Goal: Task Accomplishment & Management: Manage account settings

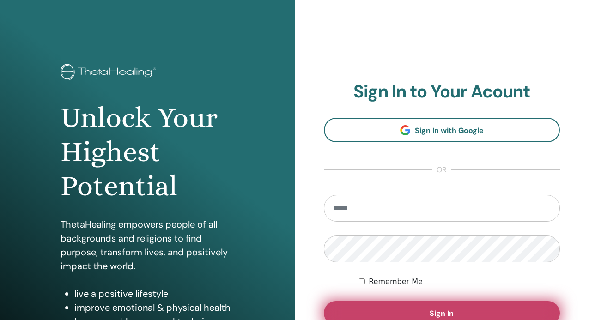
type input "**********"
click at [434, 304] on button "Sign In" at bounding box center [442, 313] width 237 height 24
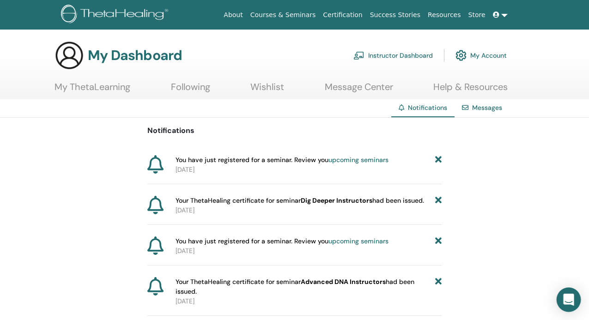
click at [566, 300] on icon "Open Intercom Messenger" at bounding box center [568, 300] width 11 height 12
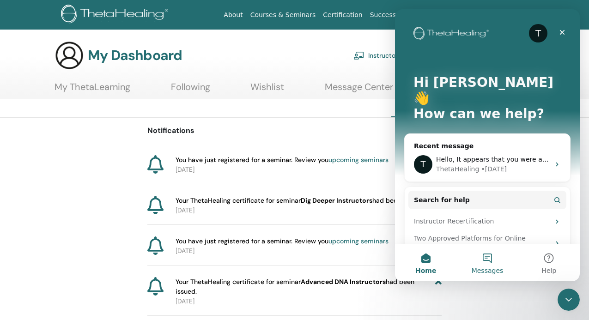
click at [497, 262] on button "Messages" at bounding box center [486, 262] width 61 height 37
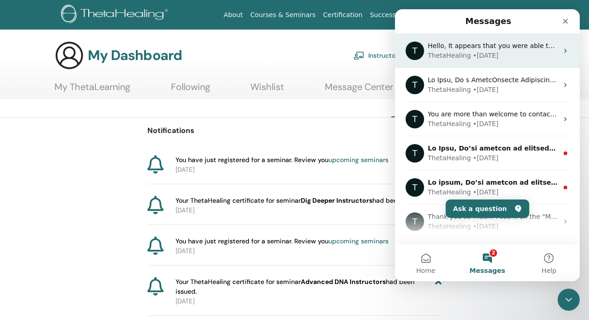
click at [516, 55] on div "ThetaHealing • 1w ago" at bounding box center [493, 56] width 130 height 10
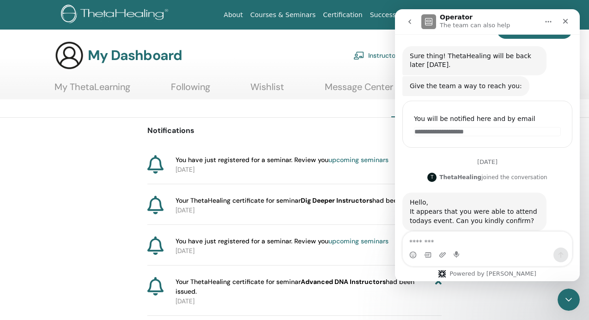
scroll to position [344, 0]
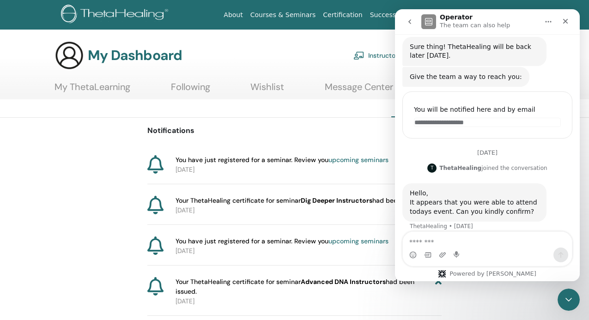
click at [470, 240] on textarea "Message…" at bounding box center [487, 240] width 169 height 16
type textarea "**********"
click at [567, 18] on icon "Close" at bounding box center [565, 21] width 7 height 7
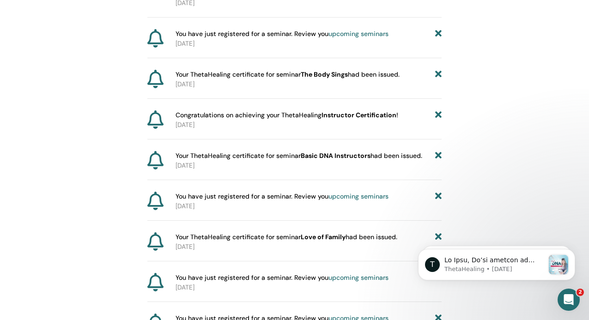
scroll to position [0, 0]
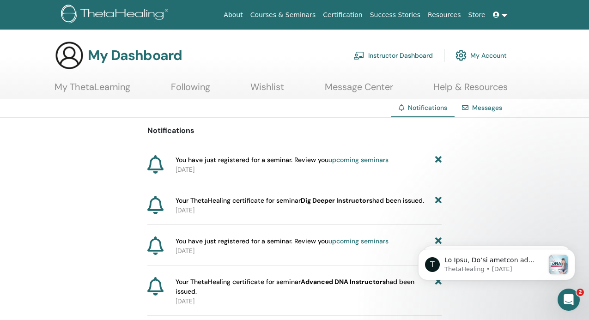
click at [303, 10] on link "Courses & Seminars" at bounding box center [283, 14] width 73 height 17
click at [474, 55] on link "My Account" at bounding box center [481, 55] width 51 height 20
click at [411, 55] on link "Instructor Dashboard" at bounding box center [392, 55] width 79 height 20
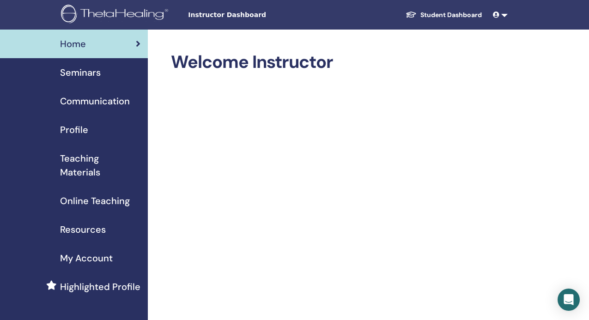
click at [73, 125] on span "Profile" at bounding box center [74, 130] width 28 height 14
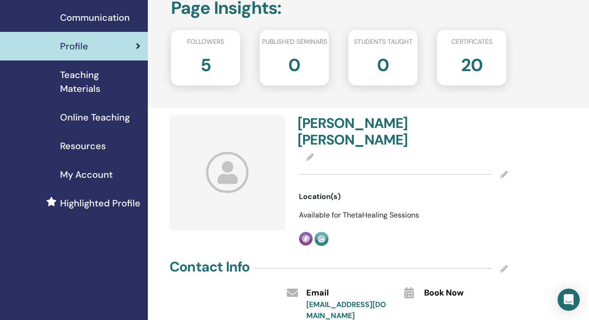
scroll to position [87, 0]
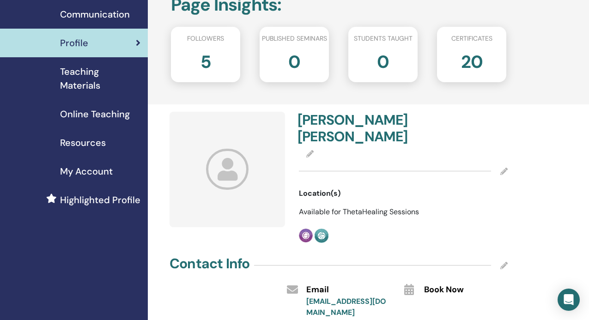
click at [335, 188] on span "Location(s)" at bounding box center [320, 193] width 42 height 11
click at [340, 183] on div "Mimi Chan Location(s) Available for ThetaHealing Sessions Practitioner Instruct…" at bounding box center [403, 177] width 220 height 131
click at [505, 168] on icon at bounding box center [503, 171] width 7 height 7
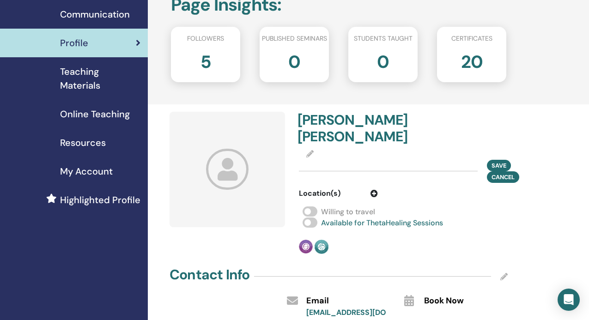
click at [463, 207] on div "Willing to travel" at bounding box center [403, 212] width 209 height 11
click at [375, 190] on icon at bounding box center [374, 193] width 7 height 7
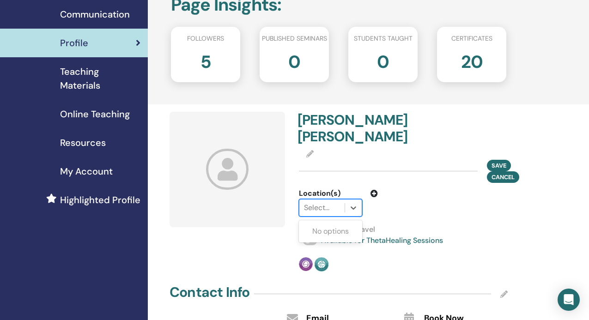
click at [344, 200] on div "Select..." at bounding box center [321, 208] width 45 height 17
click at [352, 207] on icon at bounding box center [354, 208] width 6 height 3
click at [333, 201] on div at bounding box center [322, 207] width 36 height 13
click at [396, 199] on div at bounding box center [431, 202] width 93 height 29
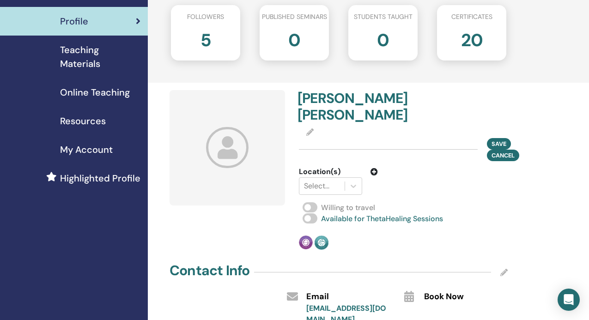
scroll to position [118, 0]
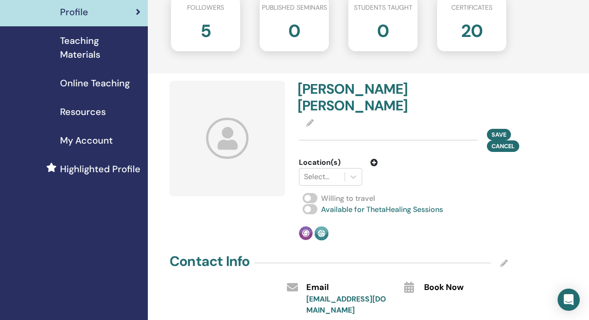
click at [313, 204] on span at bounding box center [310, 209] width 15 height 10
click at [312, 193] on span at bounding box center [310, 198] width 15 height 10
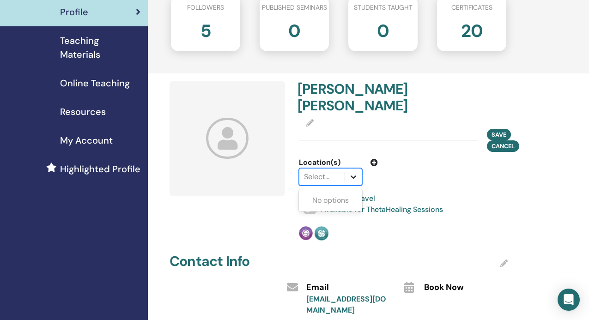
click at [354, 176] on icon at bounding box center [354, 177] width 6 height 3
click at [375, 159] on icon at bounding box center [374, 162] width 7 height 7
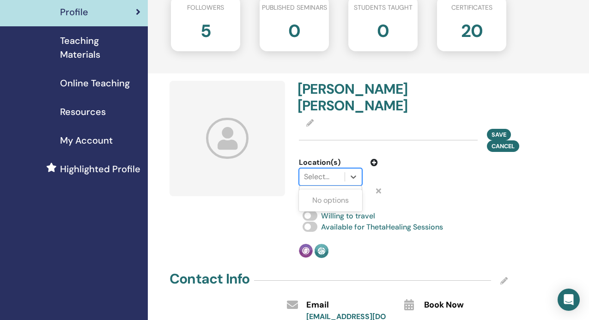
click at [337, 170] on div at bounding box center [322, 176] width 36 height 13
type input "******"
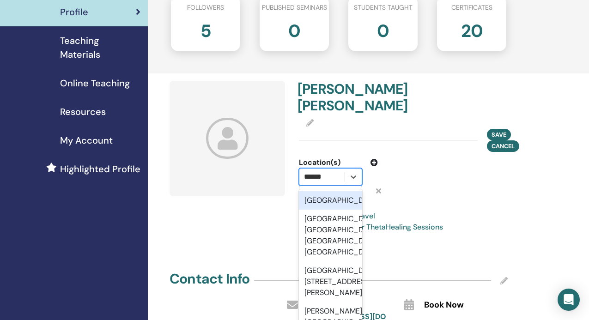
click at [326, 191] on div "Taiwan" at bounding box center [330, 200] width 63 height 18
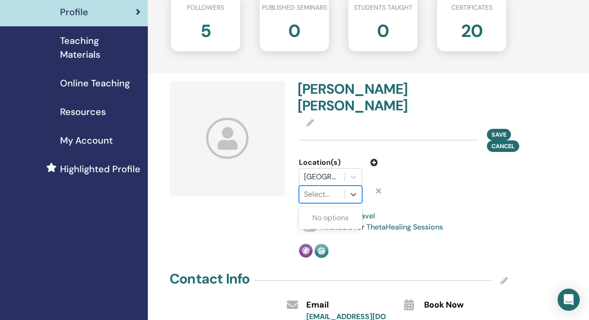
click at [323, 188] on div at bounding box center [322, 194] width 36 height 13
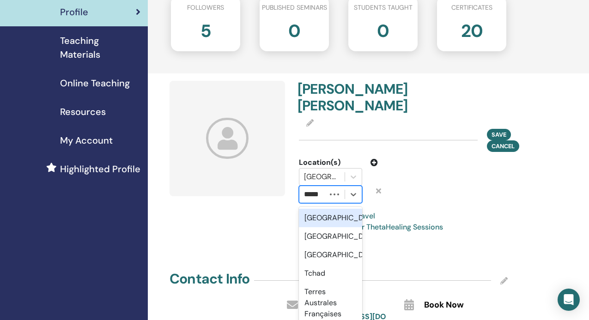
type input "******"
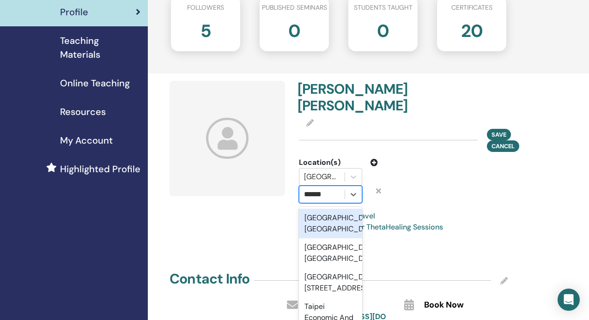
click at [328, 209] on div "Taipei City, TWN" at bounding box center [330, 224] width 63 height 30
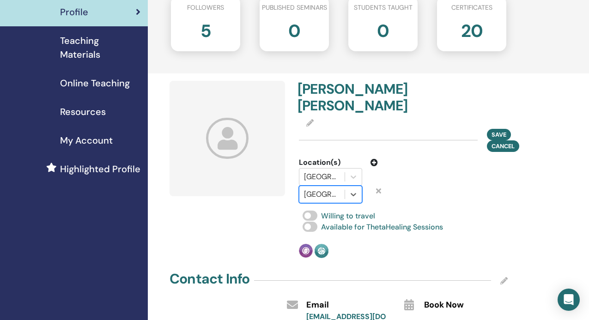
click at [377, 168] on div "Taiwan" at bounding box center [338, 177] width 93 height 18
click at [353, 172] on icon at bounding box center [353, 176] width 9 height 9
click at [412, 160] on div at bounding box center [431, 180] width 93 height 46
click at [377, 187] on icon at bounding box center [378, 190] width 5 height 7
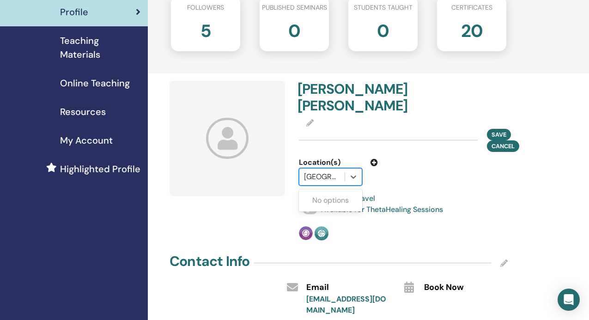
click at [333, 170] on div at bounding box center [322, 176] width 36 height 13
click at [317, 170] on div at bounding box center [322, 176] width 36 height 13
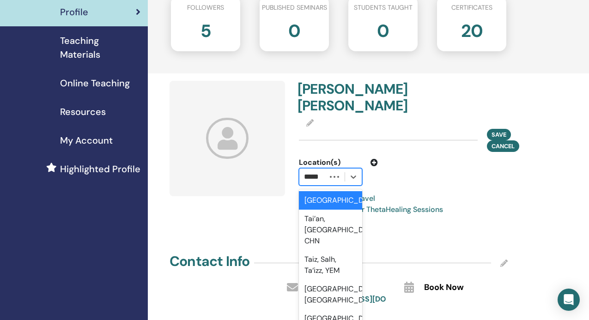
type input "******"
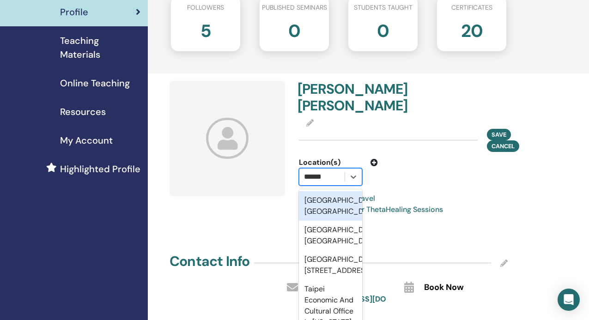
click at [319, 191] on div "Taipei City, TWN" at bounding box center [330, 206] width 63 height 30
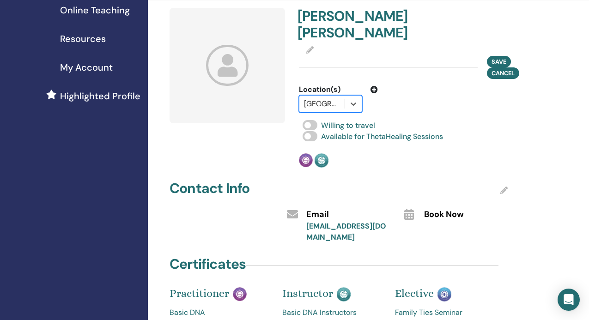
scroll to position [192, 0]
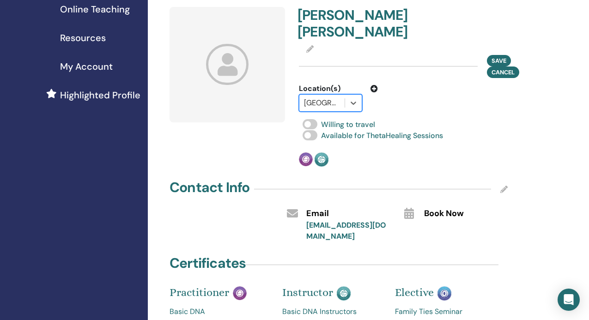
click at [409, 208] on icon at bounding box center [409, 213] width 10 height 11
click at [433, 208] on span "Book Now" at bounding box center [444, 214] width 40 height 12
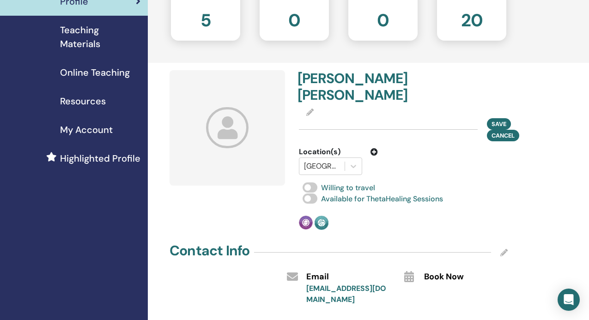
scroll to position [137, 0]
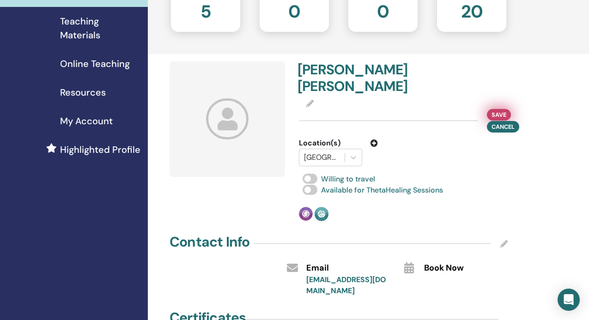
click at [506, 109] on button "Save" at bounding box center [499, 115] width 24 height 12
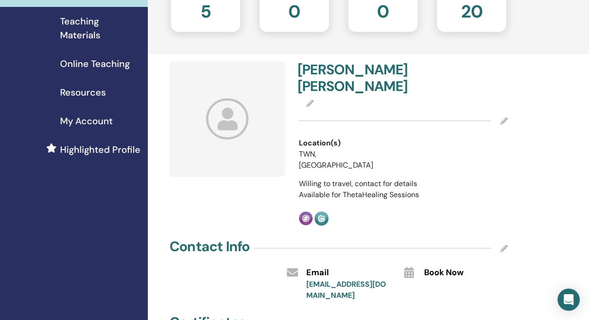
click at [506, 117] on icon at bounding box center [503, 120] width 7 height 7
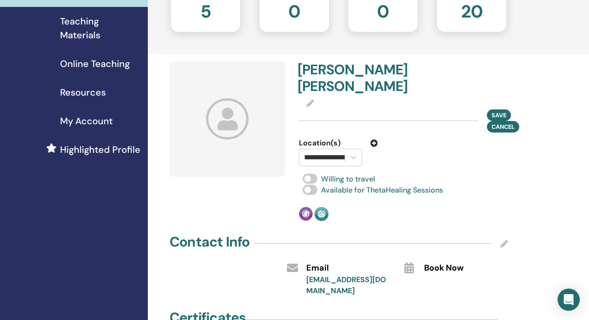
click at [375, 140] on icon at bounding box center [374, 143] width 7 height 7
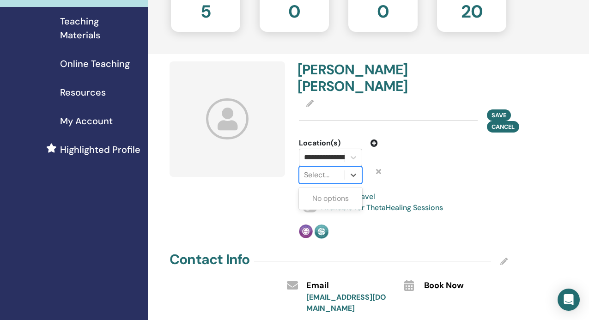
click at [323, 169] on div at bounding box center [322, 175] width 36 height 13
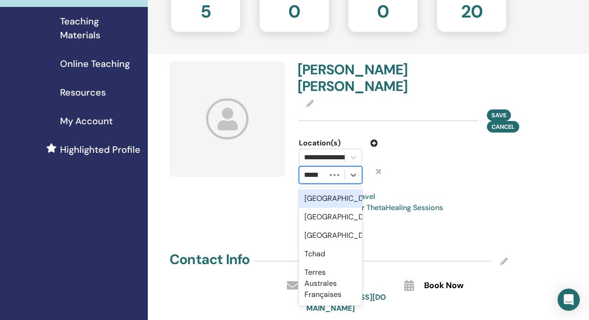
type input "******"
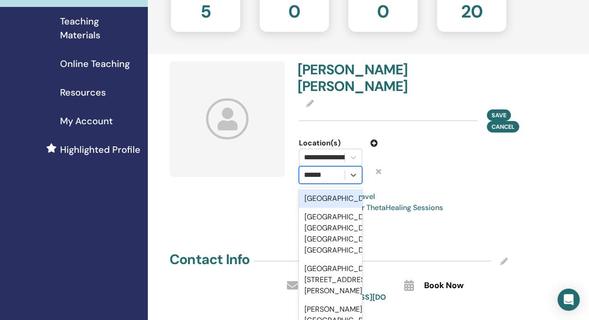
click at [316, 189] on div "Taiwan" at bounding box center [330, 198] width 63 height 18
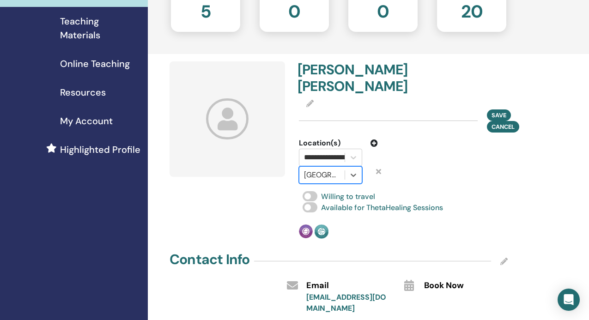
click at [325, 169] on div at bounding box center [322, 175] width 36 height 13
click at [414, 158] on div at bounding box center [431, 161] width 93 height 46
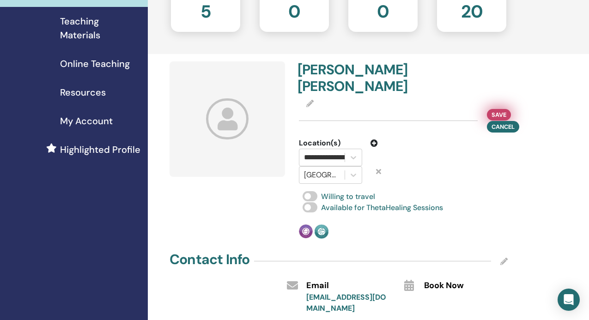
click at [498, 110] on span "Save" at bounding box center [499, 115] width 15 height 10
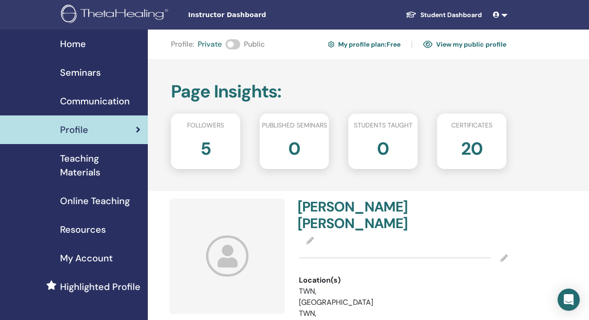
click at [99, 164] on span "Teaching Materials" at bounding box center [100, 166] width 80 height 28
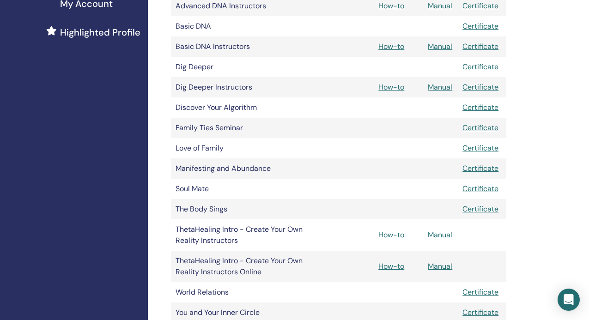
scroll to position [285, 0]
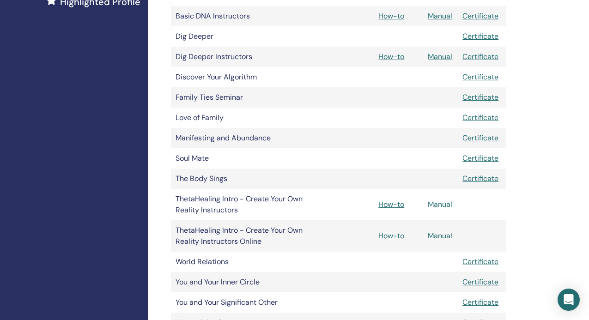
click at [443, 207] on link "Manual" at bounding box center [440, 205] width 24 height 10
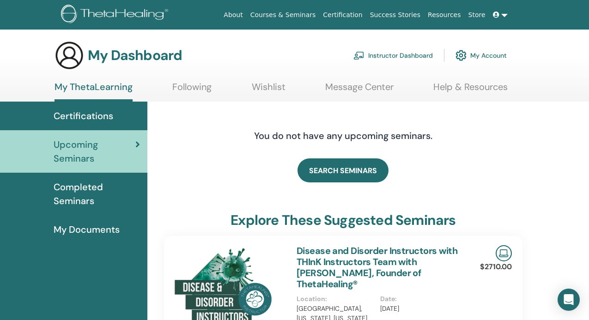
click at [406, 54] on link "Instructor Dashboard" at bounding box center [392, 55] width 79 height 20
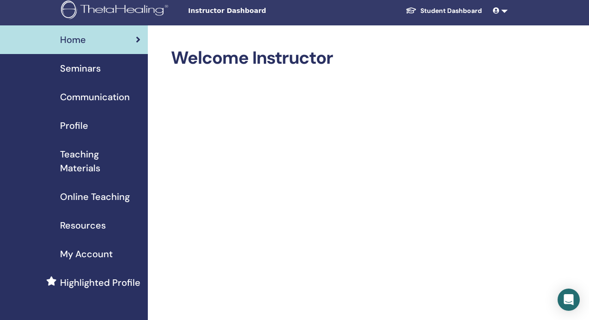
scroll to position [5, 0]
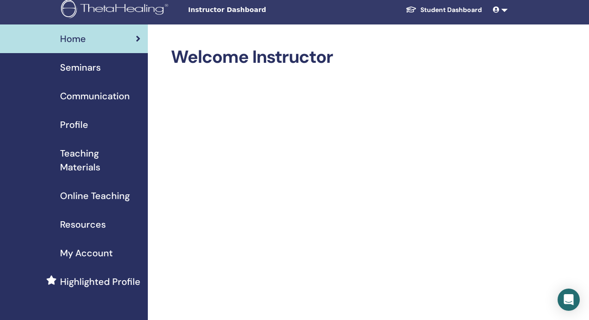
click at [88, 65] on span "Seminars" at bounding box center [80, 68] width 41 height 14
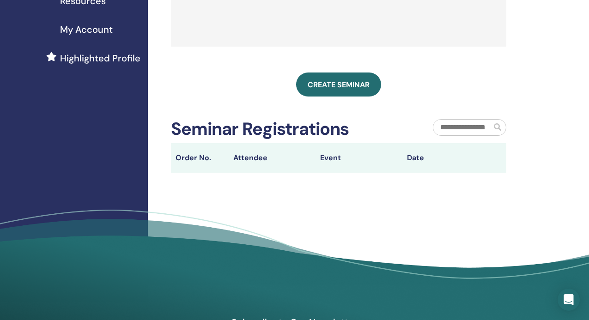
scroll to position [217, 0]
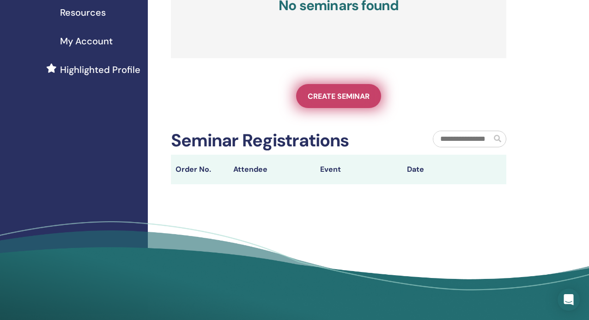
click at [346, 101] on span "Create seminar" at bounding box center [339, 96] width 62 height 10
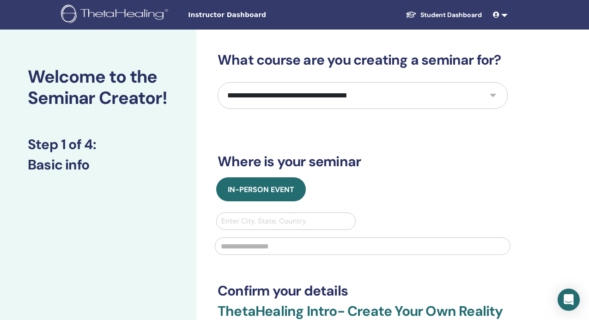
click at [358, 103] on select "**********" at bounding box center [363, 95] width 290 height 27
click at [398, 93] on select "**********" at bounding box center [363, 95] width 290 height 27
select select "*"
click at [218, 82] on select "**********" at bounding box center [363, 95] width 290 height 27
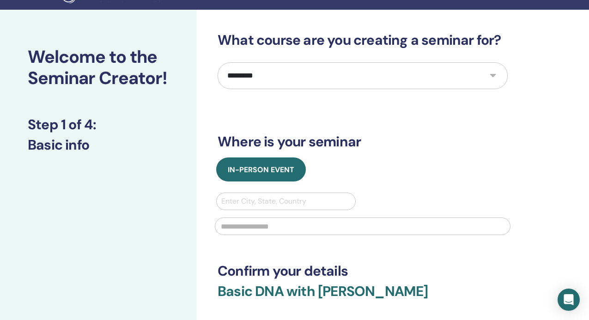
scroll to position [59, 0]
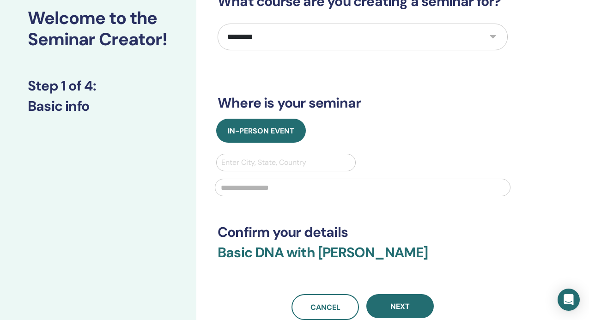
click at [338, 162] on div at bounding box center [285, 162] width 129 height 13
click at [397, 154] on div "Use Up and Down to choose options, press Enter to select the currently focused …" at bounding box center [362, 178] width 307 height 48
click at [384, 189] on input "text" at bounding box center [363, 188] width 296 height 18
click at [413, 147] on div "In-Person Event Enter City, State, Country" at bounding box center [363, 160] width 304 height 83
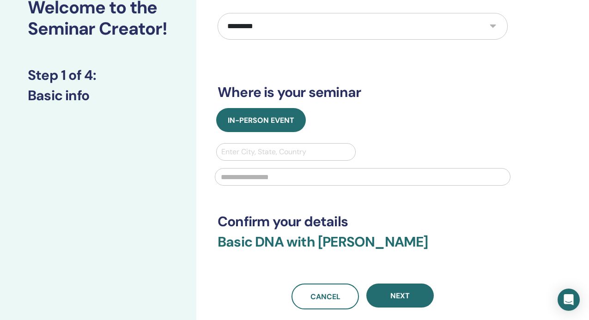
scroll to position [0, 0]
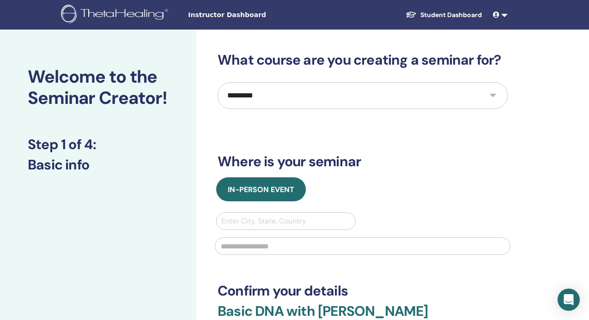
click at [455, 12] on link "Student Dashboard" at bounding box center [443, 14] width 91 height 17
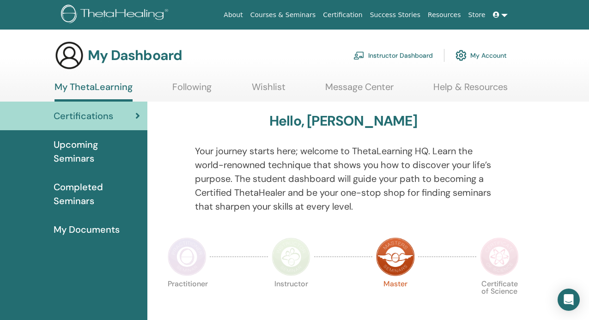
click at [306, 18] on link "Courses & Seminars" at bounding box center [283, 14] width 73 height 17
click at [305, 16] on link "Courses & Seminars" at bounding box center [283, 14] width 73 height 17
click at [305, 13] on link "Courses & Seminars" at bounding box center [283, 14] width 73 height 17
click at [307, 15] on link "Courses & Seminars" at bounding box center [283, 14] width 73 height 17
click at [126, 11] on img at bounding box center [116, 15] width 110 height 21
